Goal: Task Accomplishment & Management: Use online tool/utility

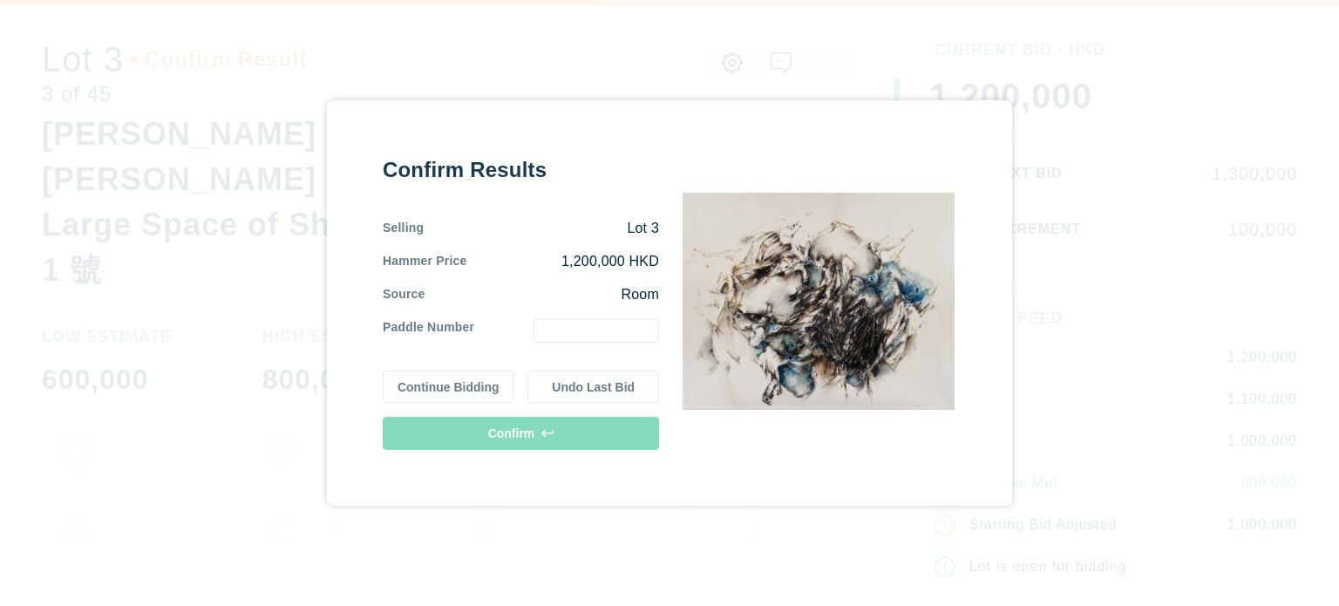
click at [630, 330] on input "text" at bounding box center [596, 330] width 126 height 24
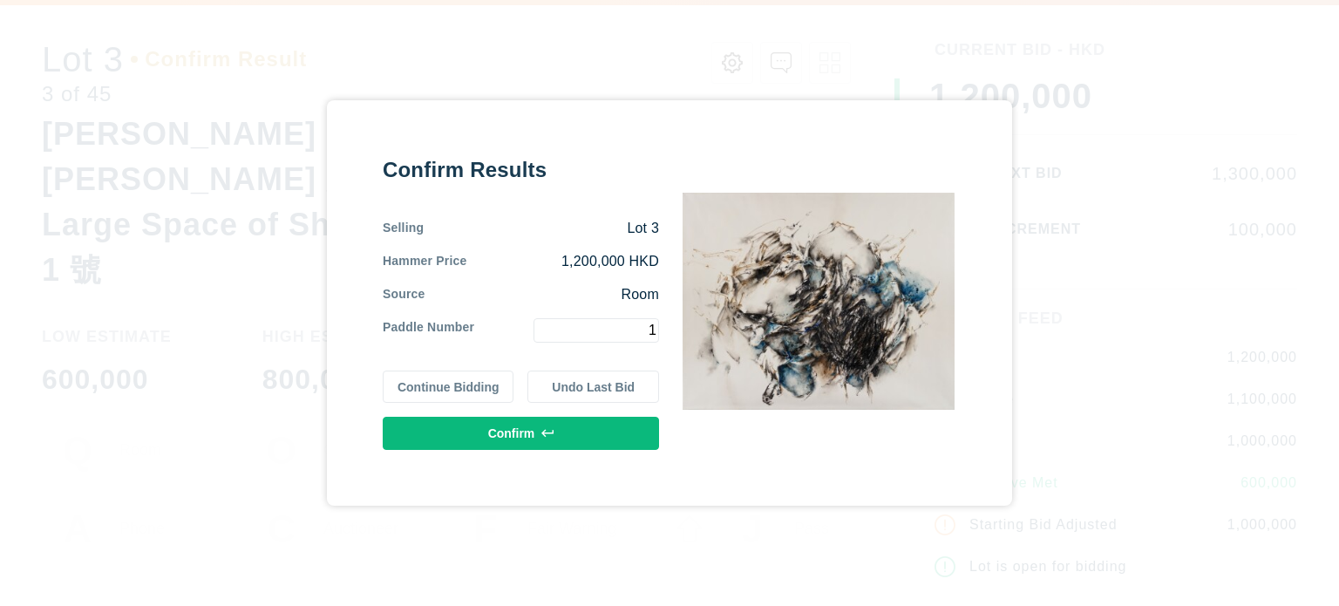
type input "1"
click at [573, 433] on button "Confirm" at bounding box center [521, 433] width 276 height 33
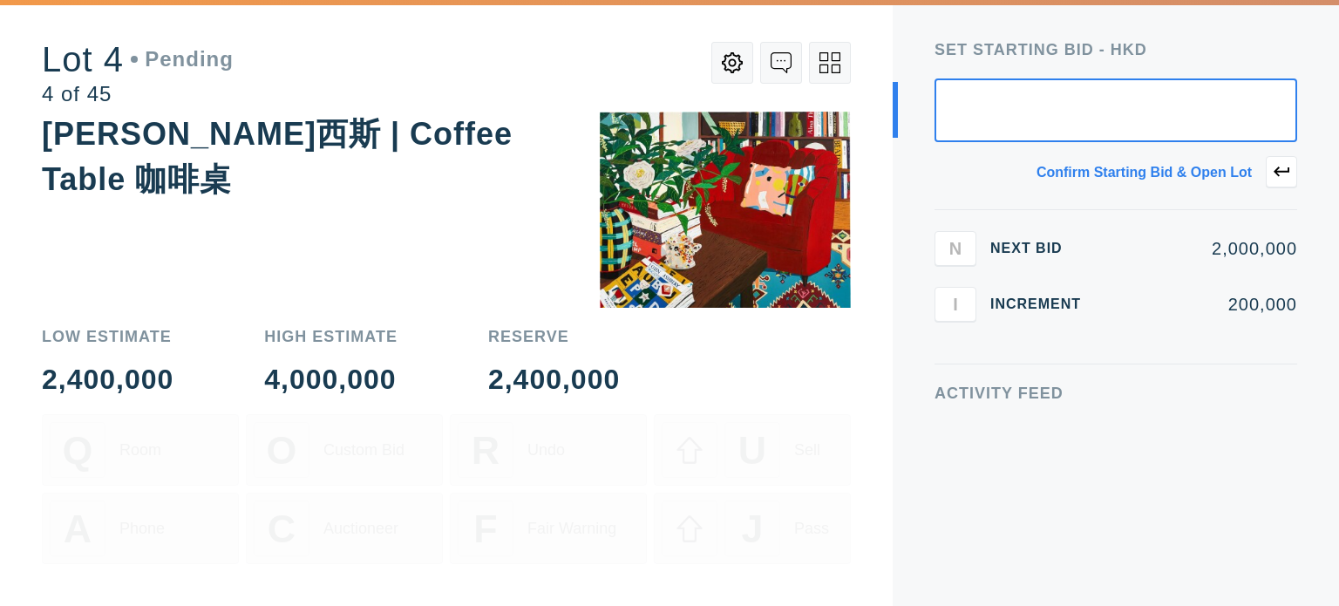
click at [1135, 106] on input "text" at bounding box center [1115, 110] width 363 height 64
type input "3,000,000"
click at [1276, 166] on icon at bounding box center [1282, 172] width 16 height 16
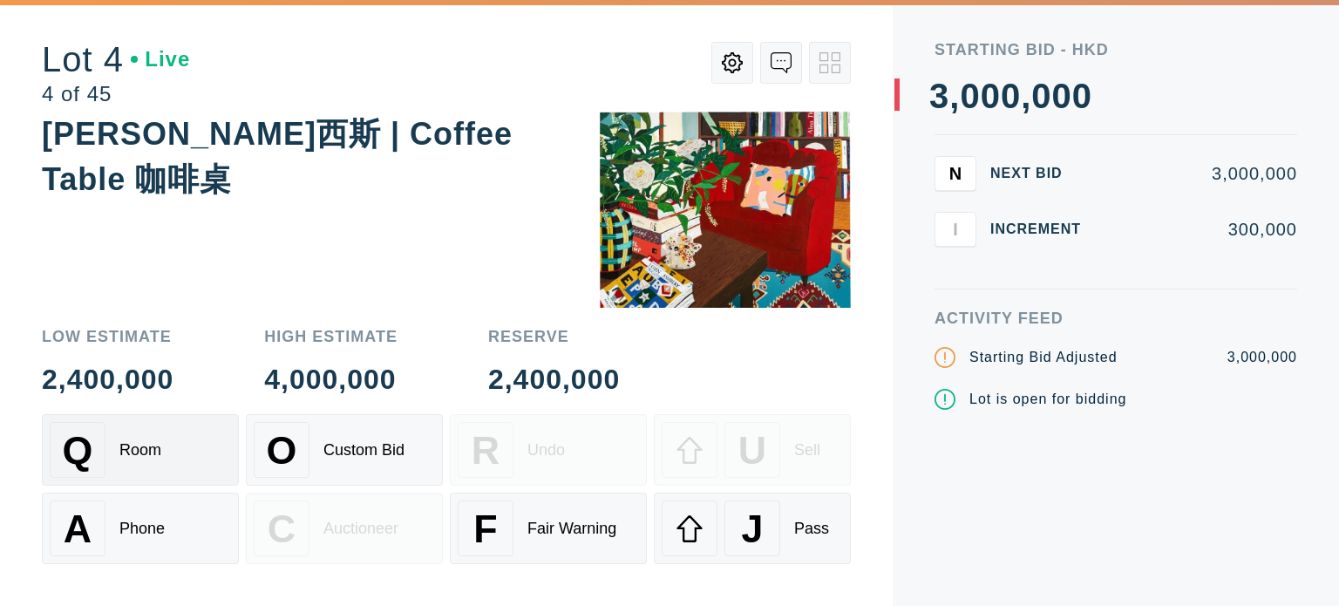
click at [157, 440] on div "Q Room" at bounding box center [140, 450] width 181 height 56
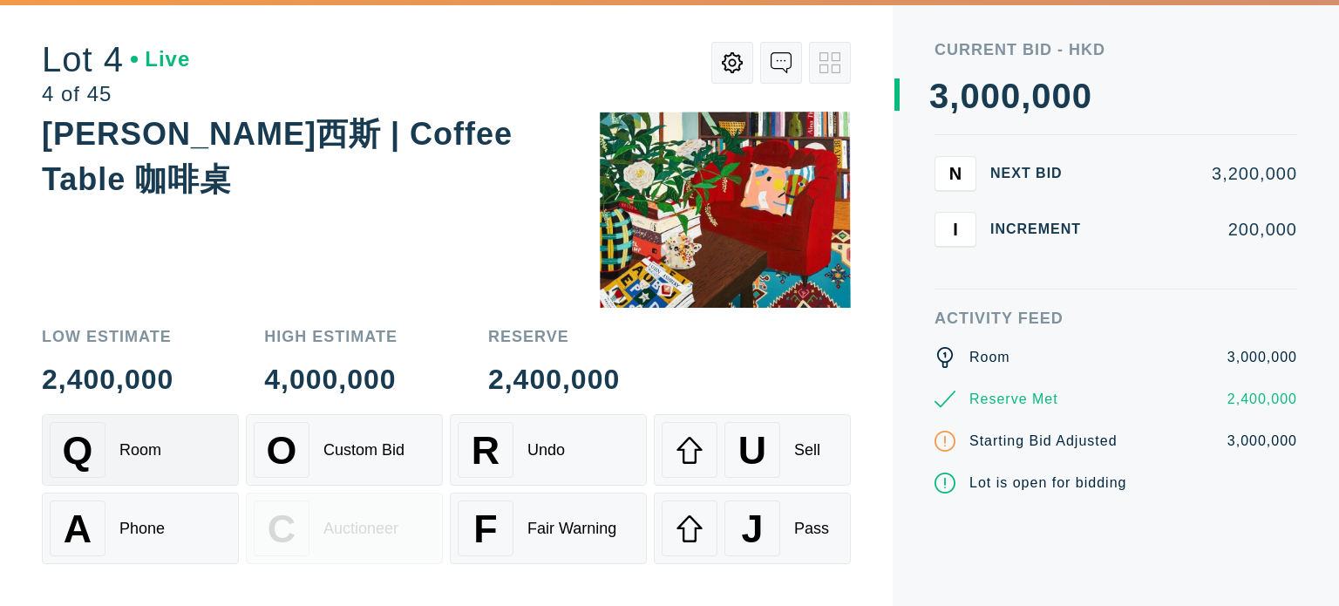
click at [157, 440] on div "Q Room" at bounding box center [140, 450] width 181 height 56
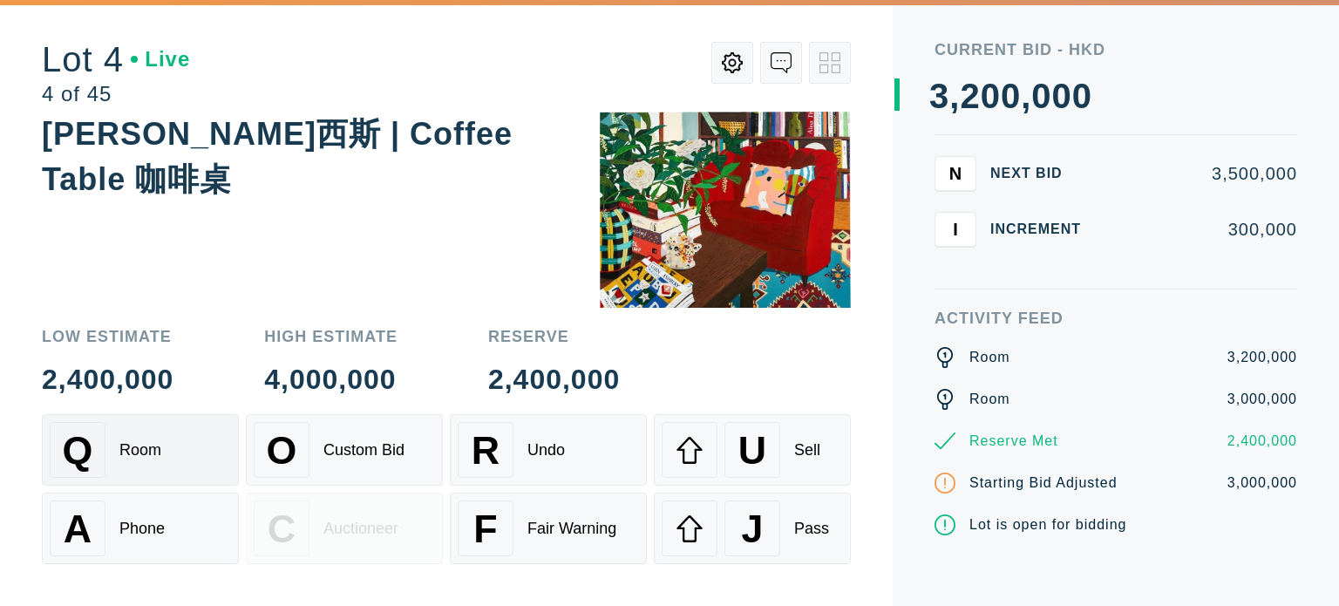
click at [157, 440] on div "Q Room" at bounding box center [140, 450] width 181 height 56
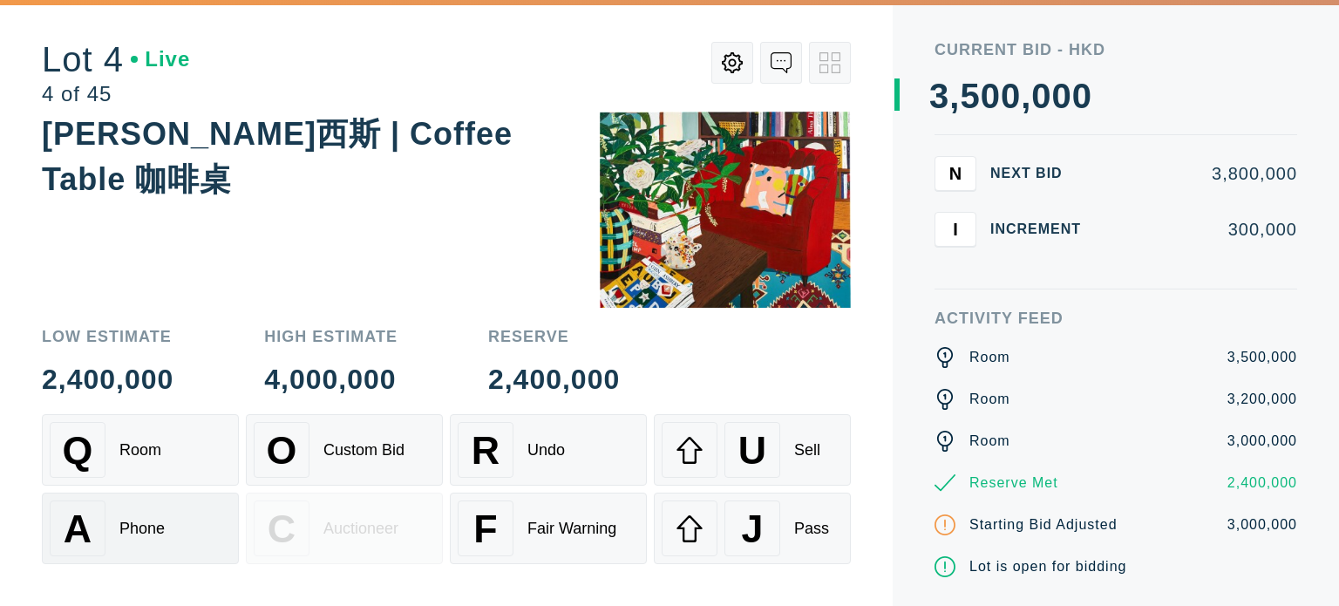
click at [128, 520] on div "Phone" at bounding box center [141, 529] width 45 height 18
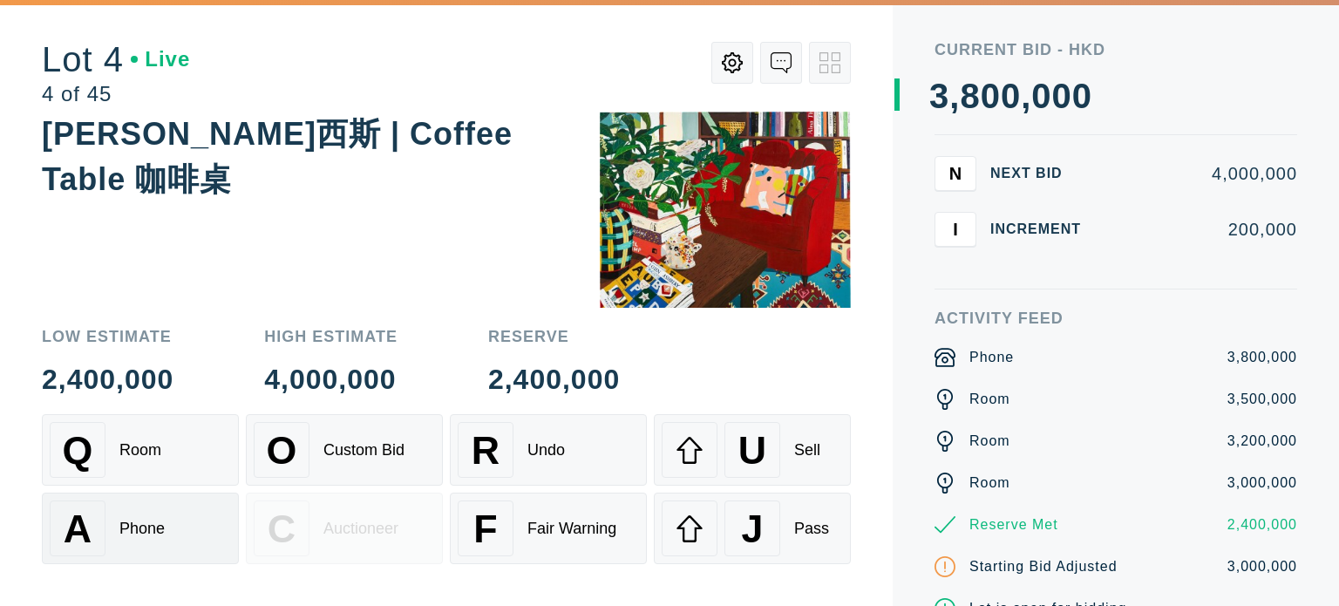
click at [128, 520] on div "Phone" at bounding box center [141, 529] width 45 height 18
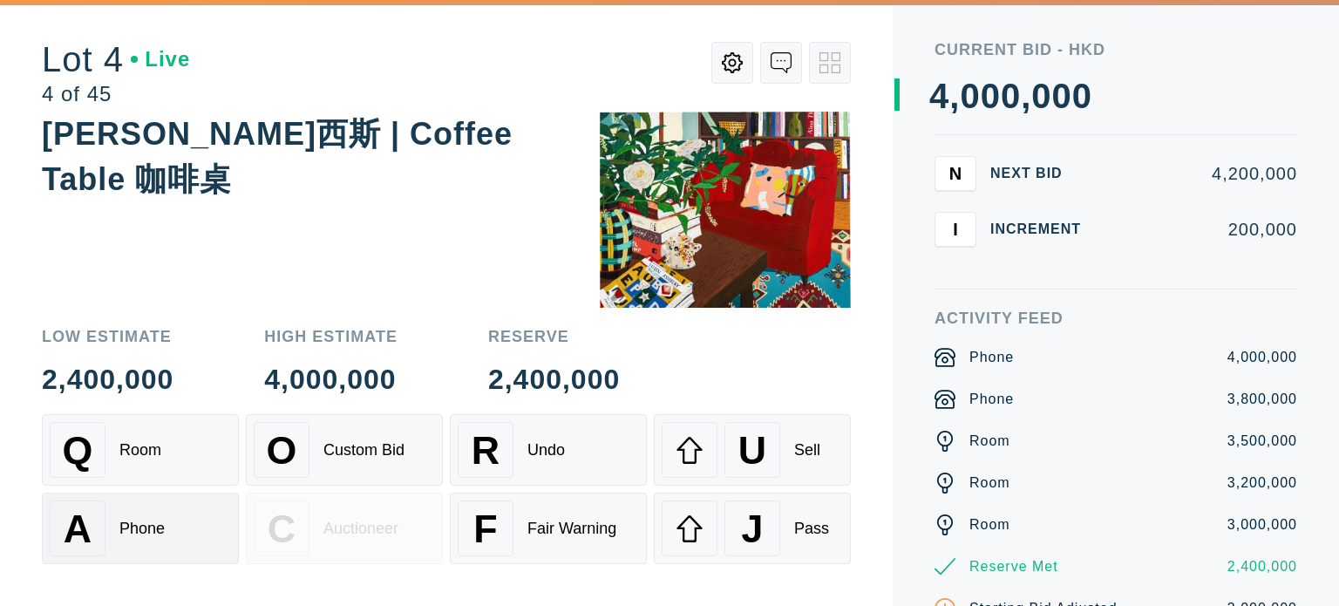
click at [128, 520] on div "Phone" at bounding box center [141, 529] width 45 height 18
click at [128, 463] on div "Q Room" at bounding box center [140, 450] width 181 height 56
click at [803, 456] on div "Sell" at bounding box center [807, 450] width 26 height 18
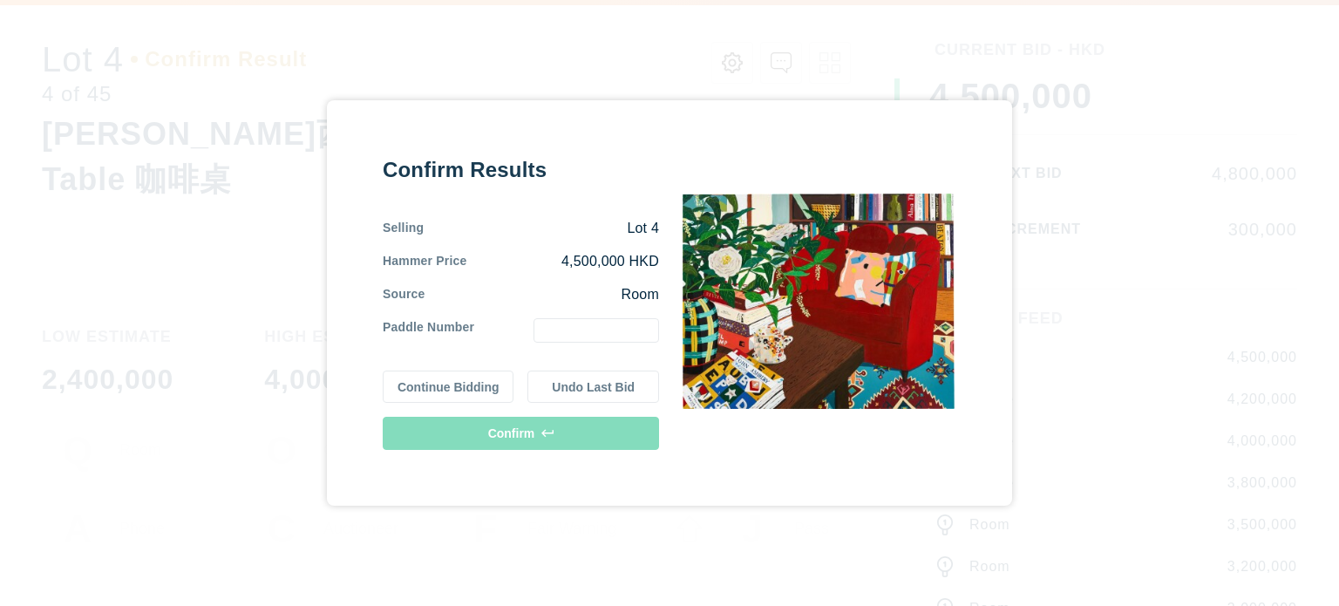
click at [609, 336] on input "text" at bounding box center [596, 330] width 126 height 24
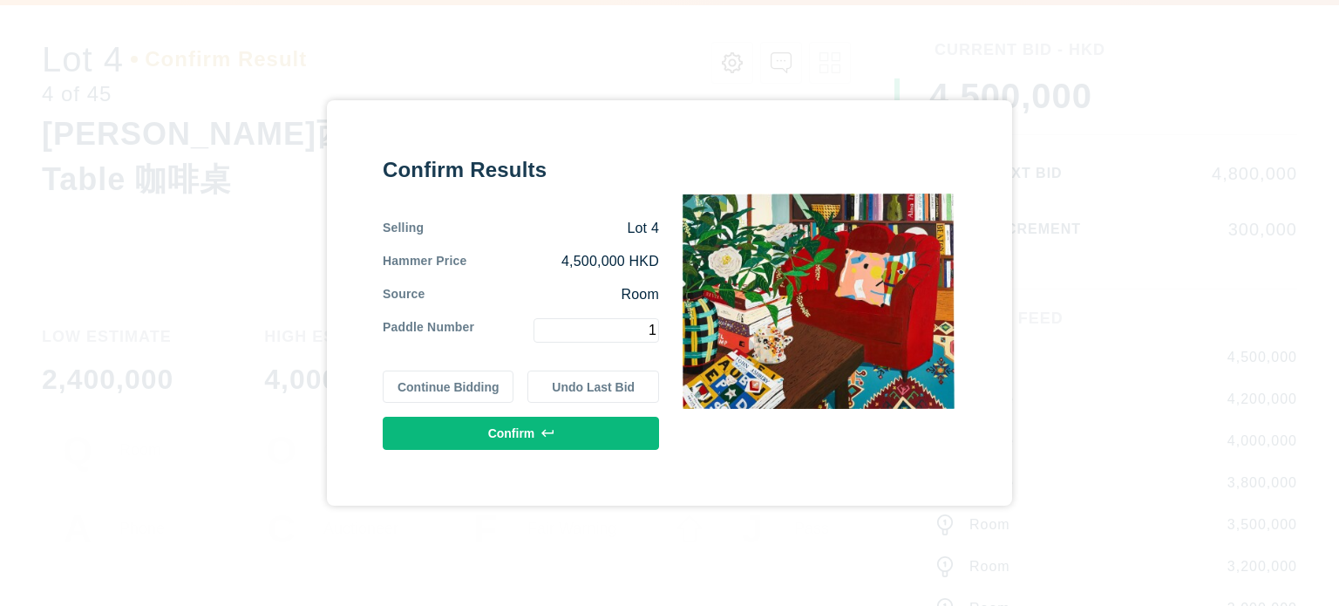
type input "1"
click at [520, 438] on button "Confirm" at bounding box center [521, 433] width 276 height 33
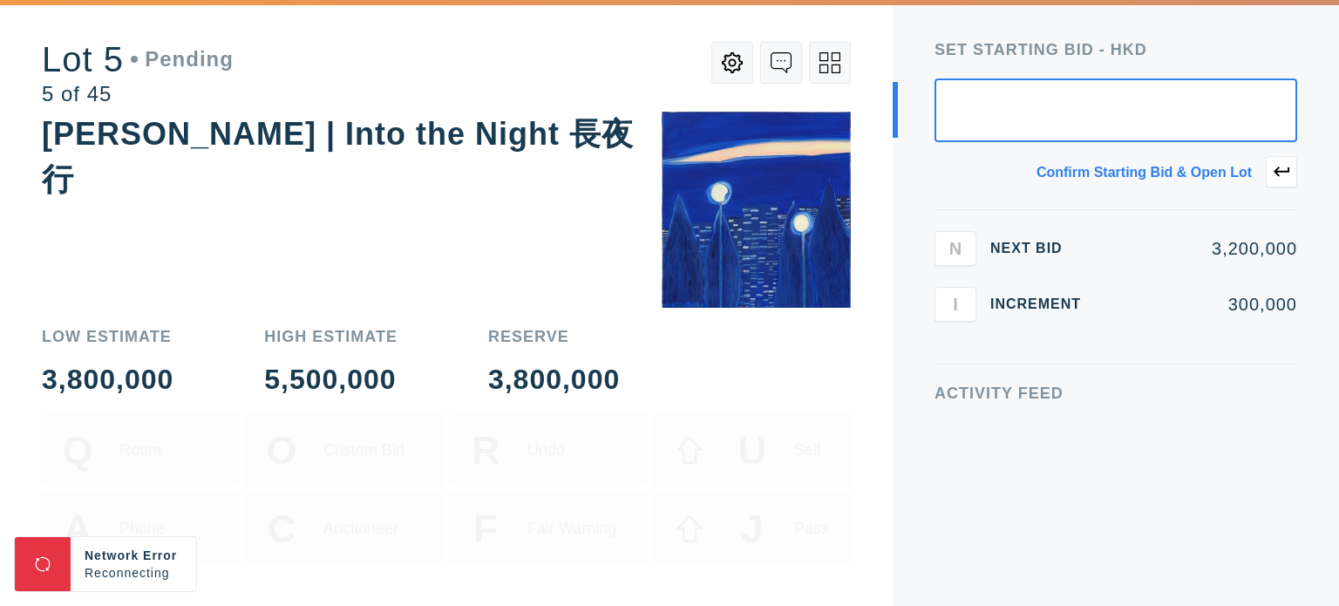
click at [1169, 112] on input "text" at bounding box center [1115, 110] width 363 height 64
type input "1,000,000"
click at [1288, 173] on icon at bounding box center [1282, 172] width 16 height 16
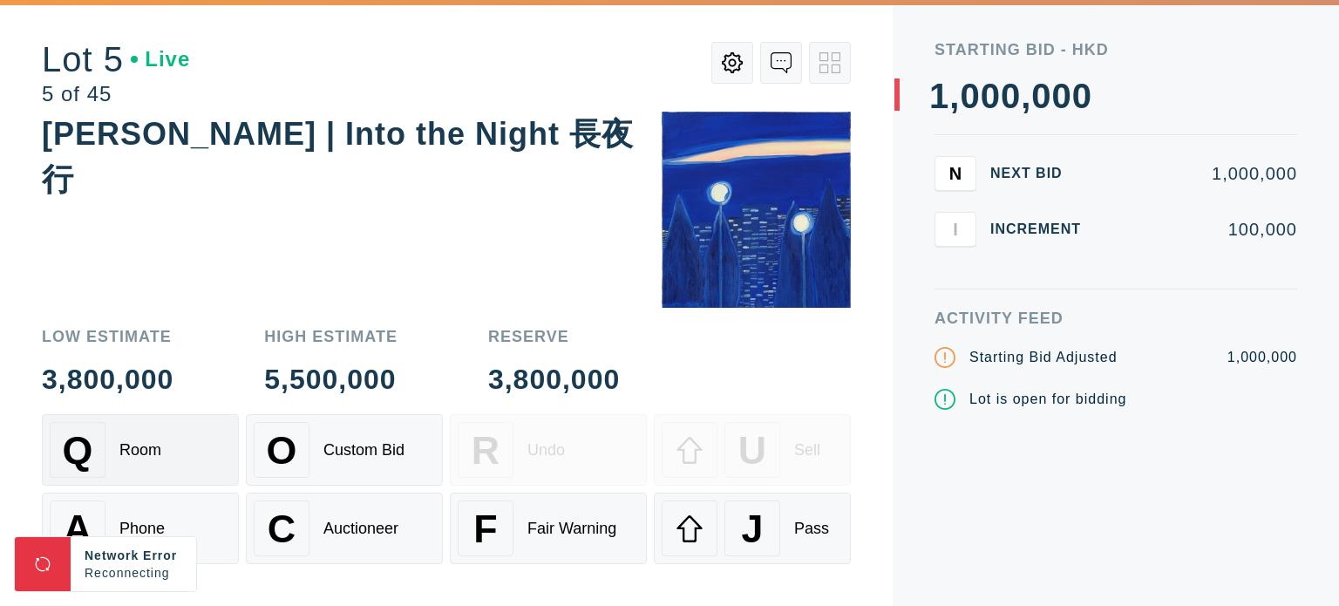
click at [189, 468] on div "Q Room" at bounding box center [140, 450] width 181 height 56
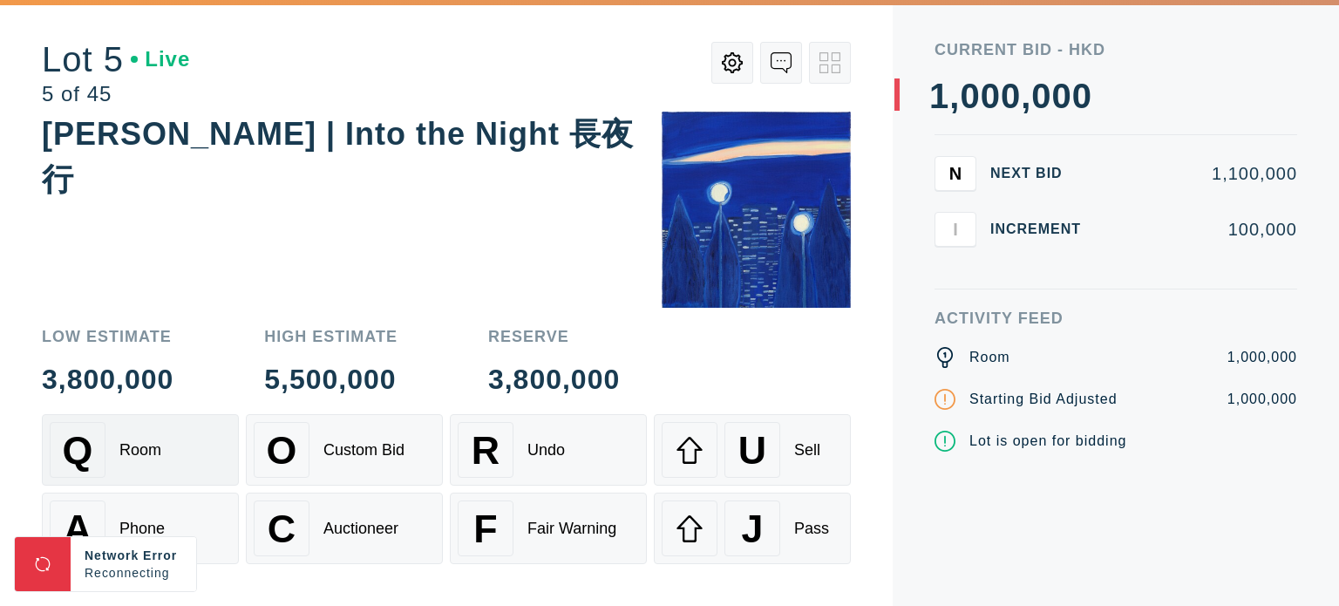
click at [189, 468] on div "Q Room" at bounding box center [140, 450] width 181 height 56
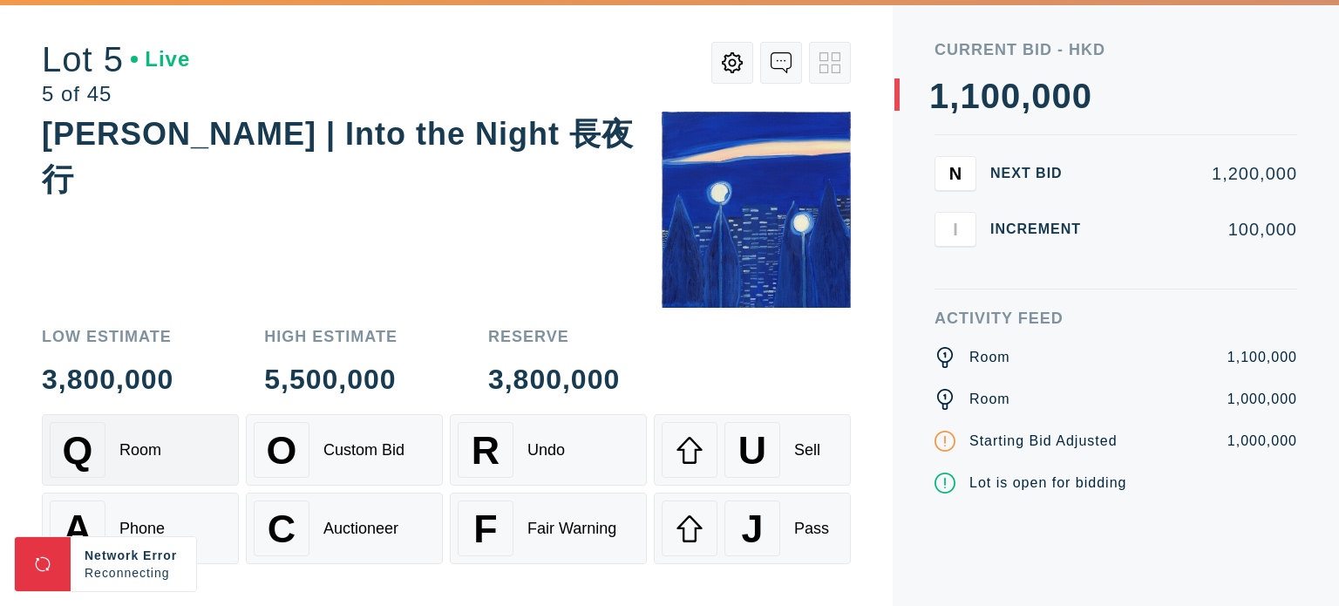
click at [189, 468] on div "Q Room" at bounding box center [140, 450] width 181 height 56
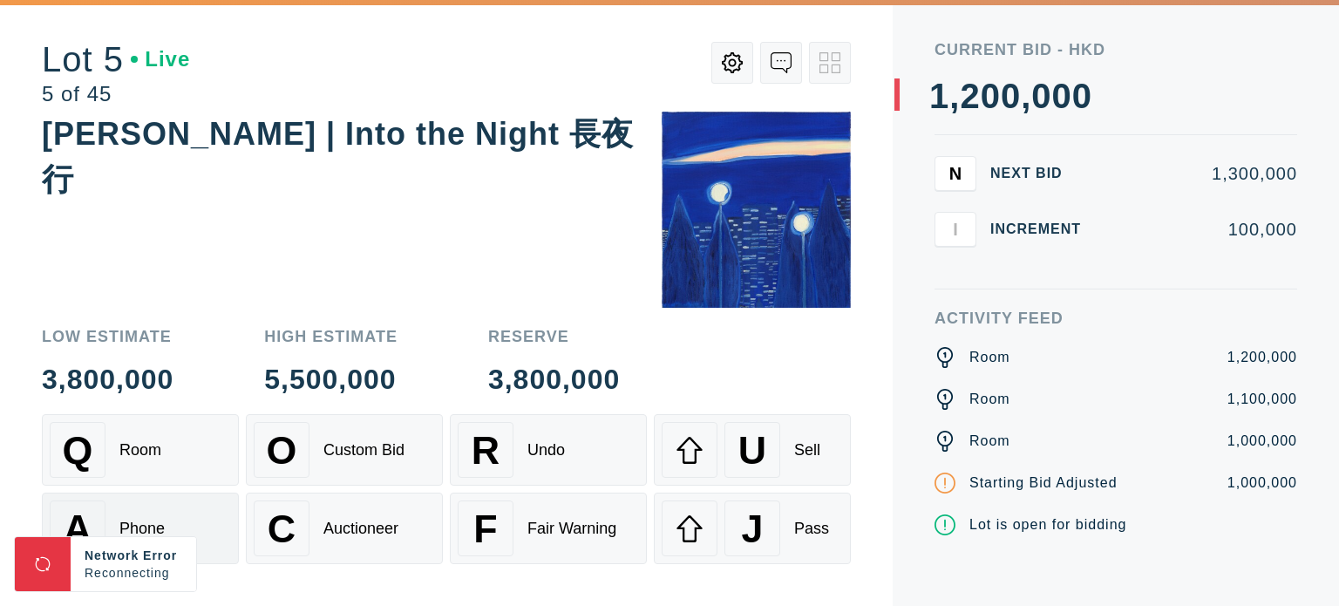
click at [154, 528] on div "Phone" at bounding box center [141, 529] width 45 height 18
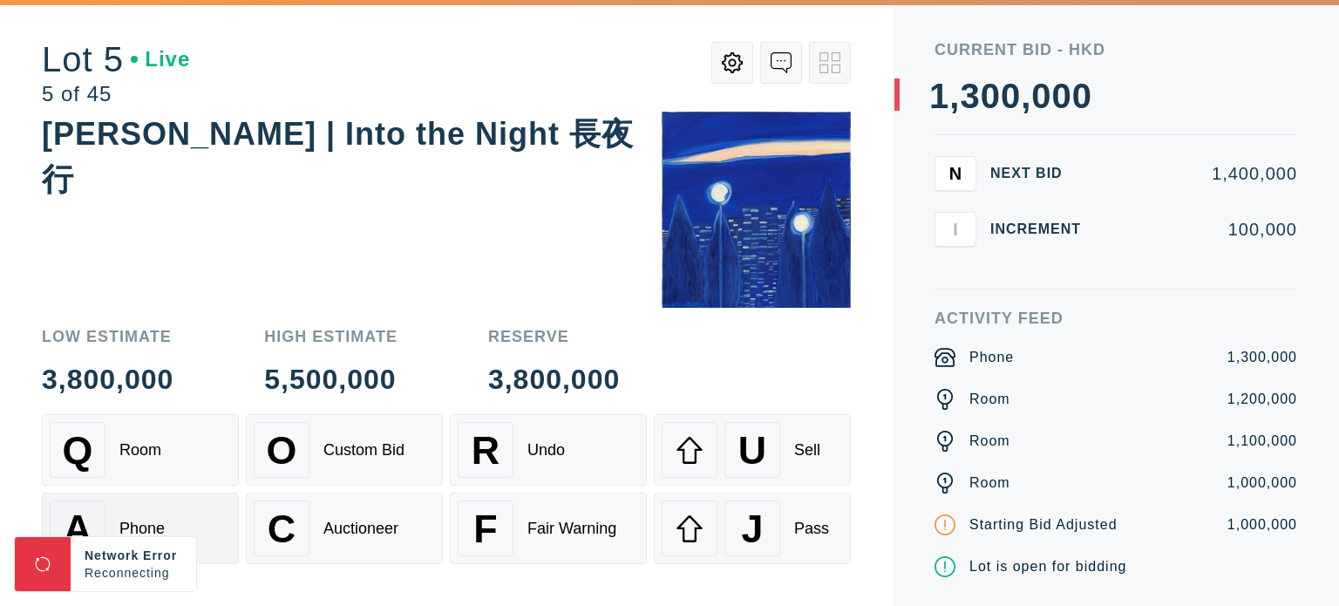
click at [157, 525] on div "Phone" at bounding box center [141, 529] width 45 height 18
